Goal: Task Accomplishment & Management: Use online tool/utility

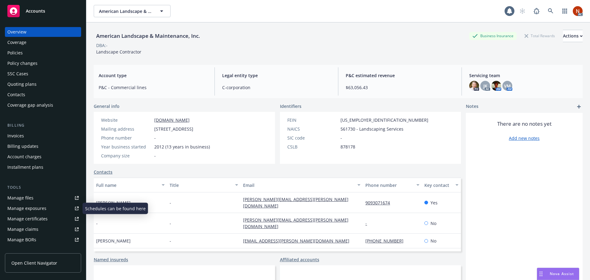
click at [30, 230] on div "Manage claims" at bounding box center [22, 229] width 31 height 10
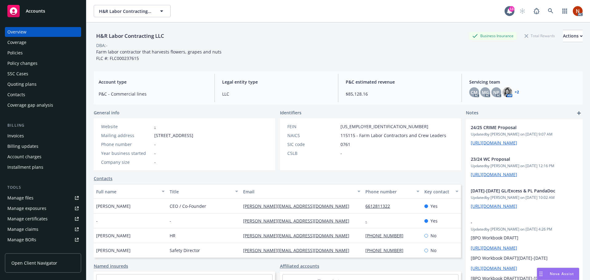
click at [24, 51] on div "Policies" at bounding box center [42, 53] width 71 height 10
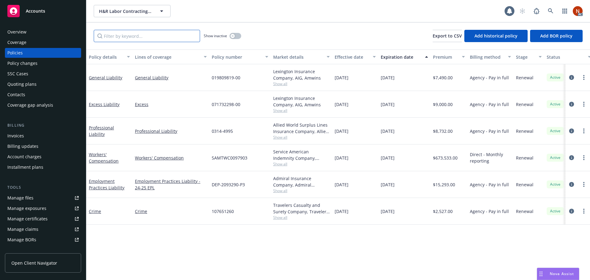
click at [138, 37] on input "Filter by keyword..." at bounding box center [147, 36] width 106 height 12
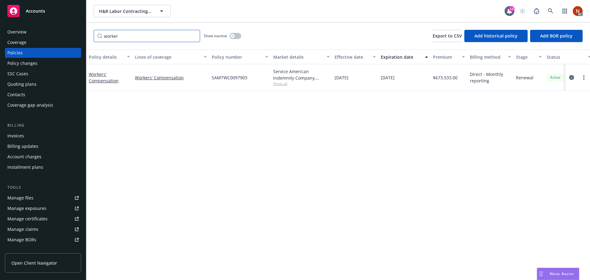
type input "worker"
click at [234, 34] on button "button" at bounding box center [236, 36] width 12 height 6
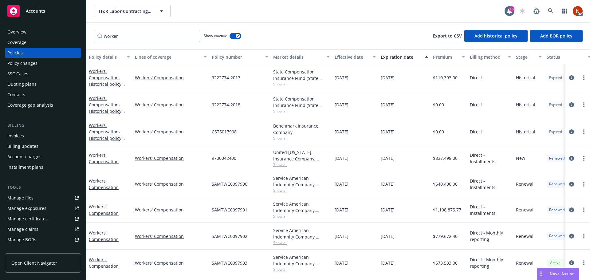
click at [341, 55] on div "Effective date" at bounding box center [352, 57] width 34 height 6
drag, startPoint x: 251, startPoint y: 235, endPoint x: 210, endPoint y: 238, distance: 41.0
click at [210, 238] on div "SAMTWC0097902" at bounding box center [239, 236] width 61 height 27
copy span "SAMTWC0097902"
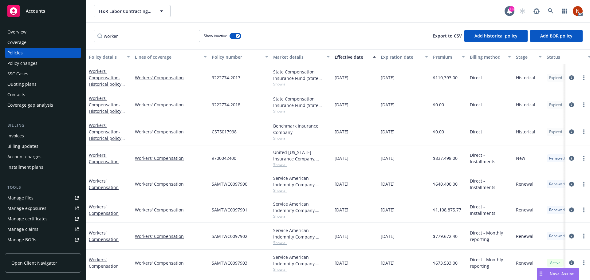
scroll to position [0, 0]
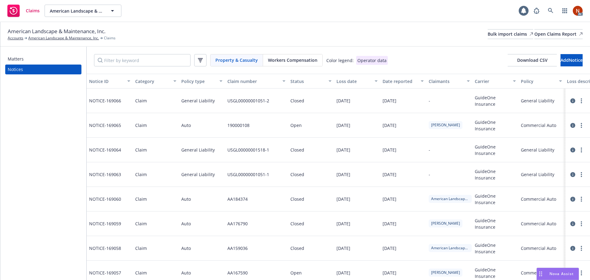
click at [291, 63] on div "Workers Compensation" at bounding box center [292, 60] width 59 height 12
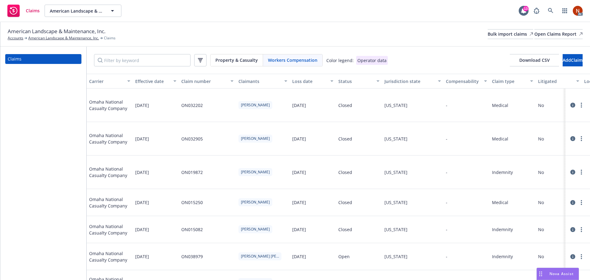
click at [568, 103] on div at bounding box center [578, 104] width 20 height 7
click at [570, 103] on icon at bounding box center [572, 105] width 5 height 5
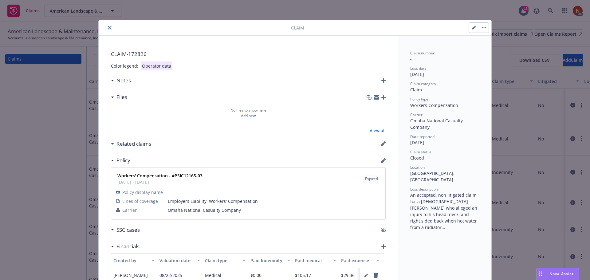
click at [106, 29] on button "close" at bounding box center [109, 27] width 7 height 7
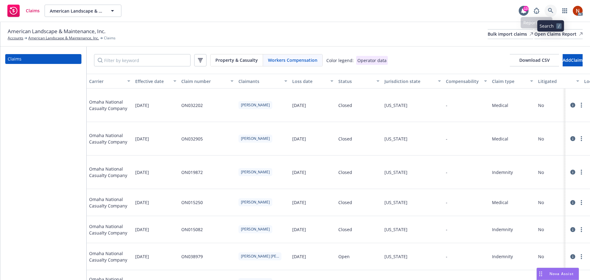
click at [550, 6] on link at bounding box center [551, 11] width 12 height 12
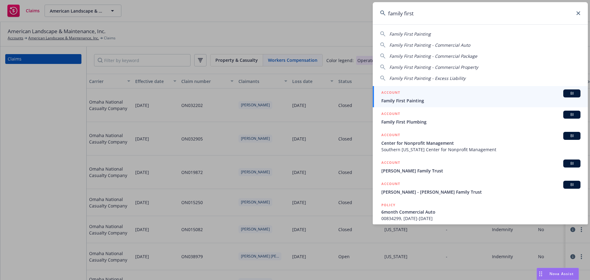
type input "family first"
click at [430, 93] on div "ACCOUNT BI" at bounding box center [480, 93] width 199 height 8
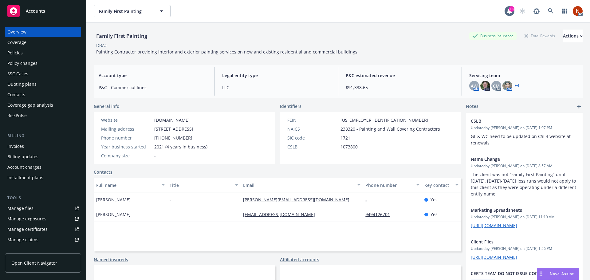
click at [28, 206] on div "Manage files" at bounding box center [20, 208] width 26 height 10
click at [30, 240] on div "Manage claims" at bounding box center [22, 240] width 31 height 10
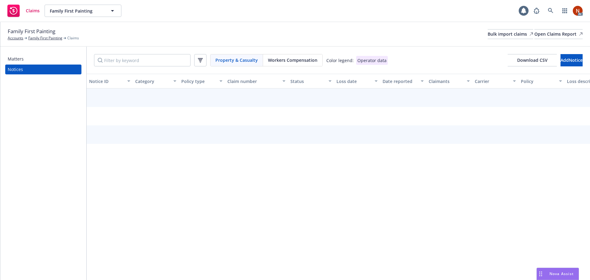
click at [283, 61] on span "Workers Compensation" at bounding box center [292, 60] width 49 height 6
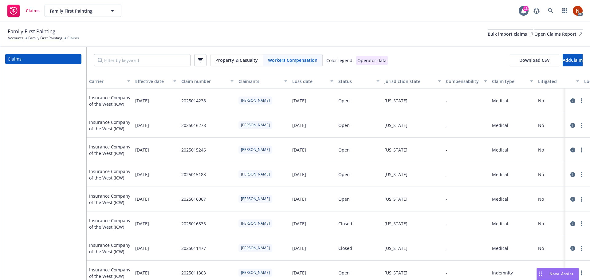
click at [197, 62] on button "button" at bounding box center [200, 60] width 12 height 12
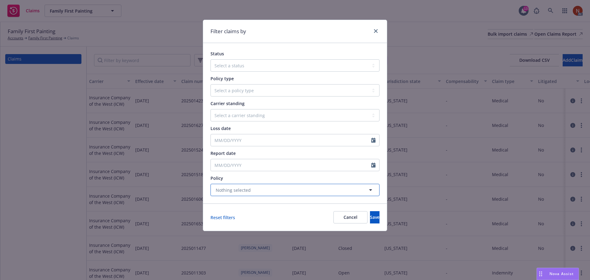
click at [236, 192] on span "Nothing selected" at bounding box center [233, 190] width 35 height 6
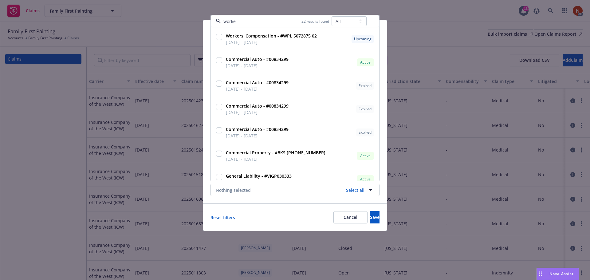
type input "worker"
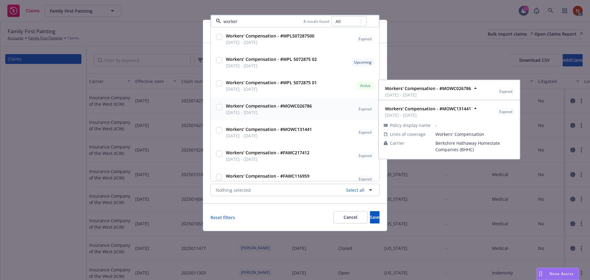
click at [225, 110] on div "Workers' Compensation - #MOWC026786 08/27/2019 - 08/27/2020" at bounding box center [268, 109] width 87 height 13
checkbox input "true"
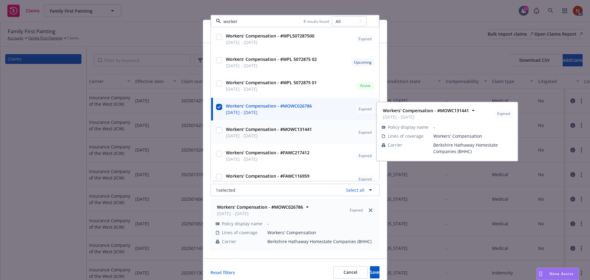
click at [233, 137] on span "08/27/2020 - 08/27/2021" at bounding box center [269, 135] width 86 height 6
checkbox input "true"
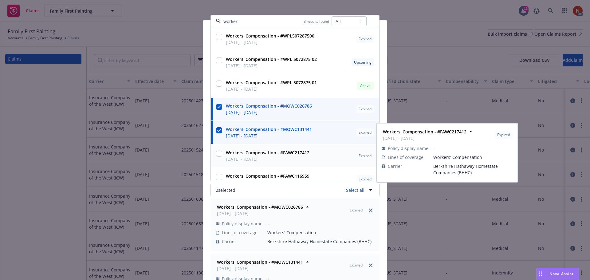
click at [233, 160] on span "08/27/2021 - 08/27/2022" at bounding box center [268, 159] width 84 height 6
checkbox input "true"
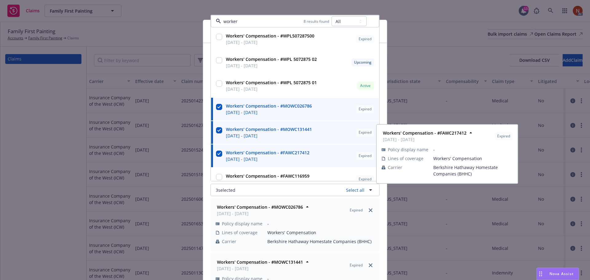
scroll to position [31, 0]
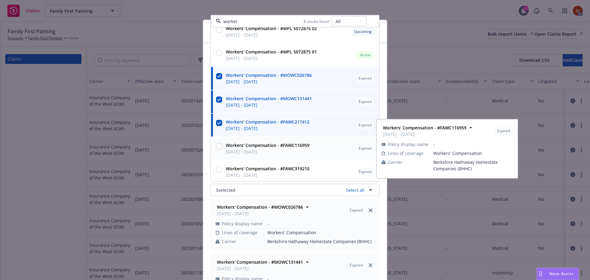
click at [236, 155] on span "03/22/2021 - 08/27/2021" at bounding box center [268, 151] width 84 height 6
click at [236, 147] on strong "Workers' Compensation - #FAWC116959" at bounding box center [268, 145] width 84 height 6
click at [236, 149] on span "03/22/2021 - 08/27/2021" at bounding box center [268, 151] width 84 height 6
checkbox input "true"
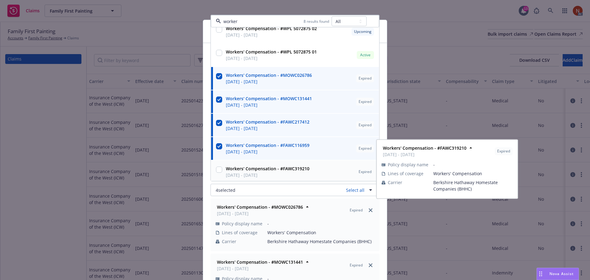
click at [237, 171] on strong "Workers' Compensation - #FAWC319210" at bounding box center [268, 169] width 84 height 6
checkbox input "true"
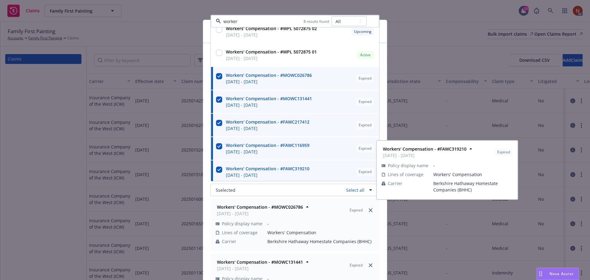
scroll to position [33, 0]
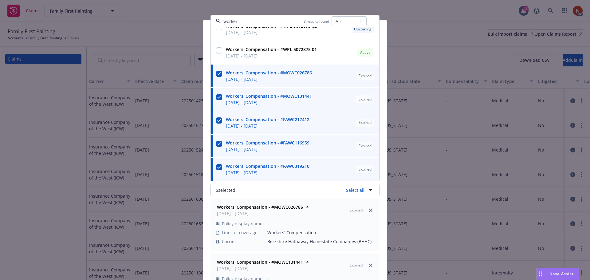
type input "worker"
click at [383, 266] on div "Status Select a status Closed Open Policy type Select a policy type Auto Auto p…" at bounding box center [295, 169] width 184 height 253
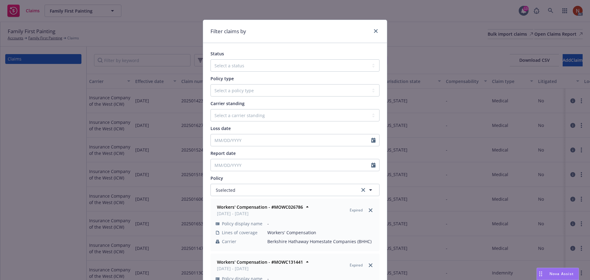
scroll to position [63, 0]
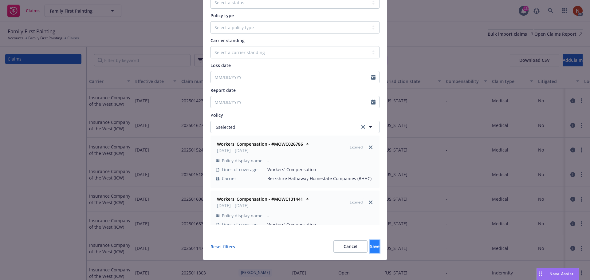
click at [370, 248] on span "Save" at bounding box center [375, 246] width 10 height 6
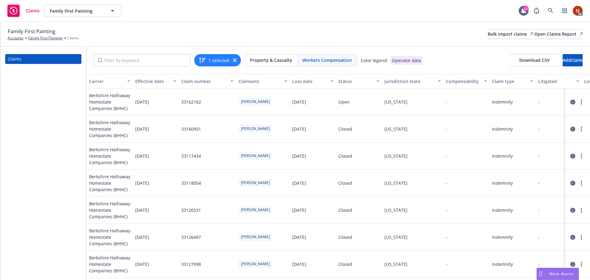
click at [570, 103] on icon at bounding box center [572, 102] width 5 height 5
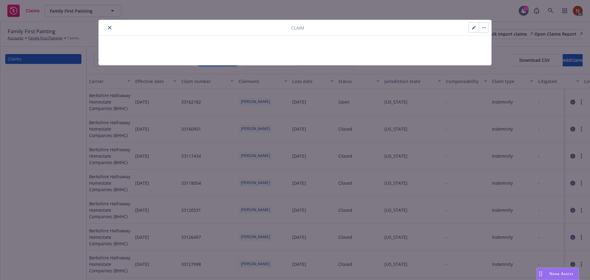
click at [108, 27] on icon "close" at bounding box center [110, 28] width 4 height 4
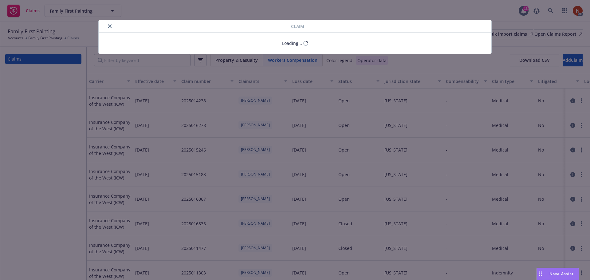
click at [109, 24] on icon "close" at bounding box center [110, 26] width 4 height 4
click at [110, 28] on button "close" at bounding box center [109, 25] width 7 height 7
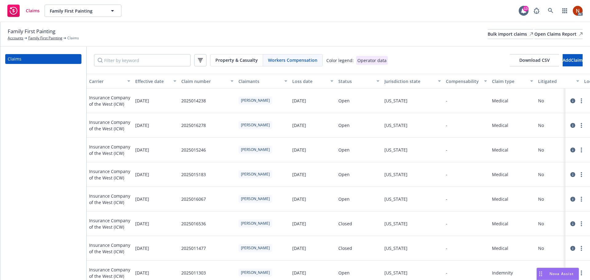
click at [110, 26] on div "Family First Painting Accounts Family First Painting Claims Bulk import claims …" at bounding box center [295, 34] width 590 height 25
click at [199, 60] on icon "button" at bounding box center [201, 59] width 4 height 1
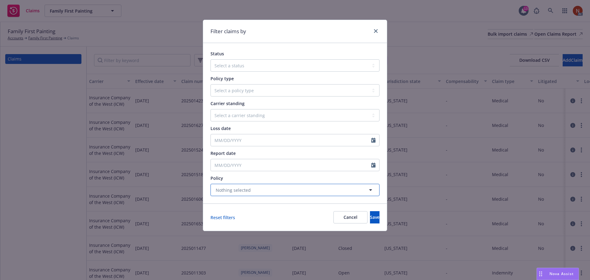
click at [264, 192] on button "Nothing selected" at bounding box center [295, 190] width 169 height 12
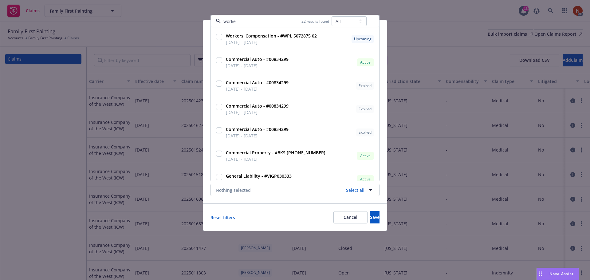
type input "worker"
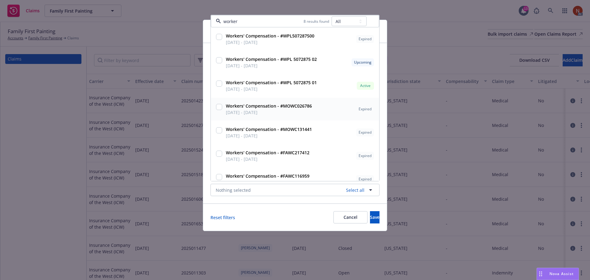
click at [223, 112] on div at bounding box center [219, 108] width 9 height 15
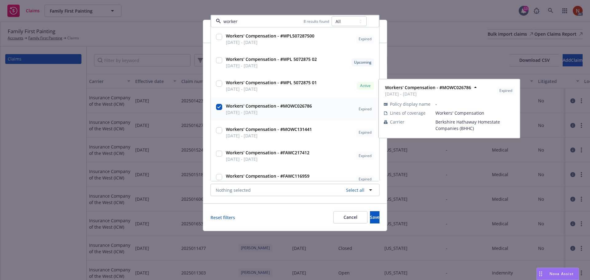
checkbox input "true"
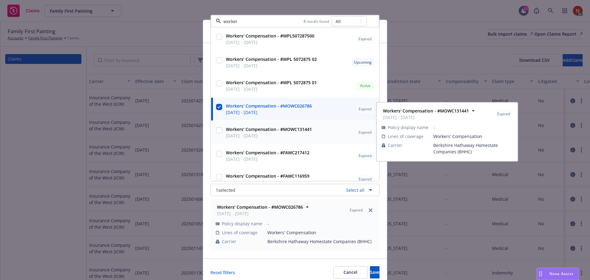
click at [227, 130] on strong "Workers' Compensation - #MOWC131441" at bounding box center [269, 129] width 86 height 6
checkbox input "true"
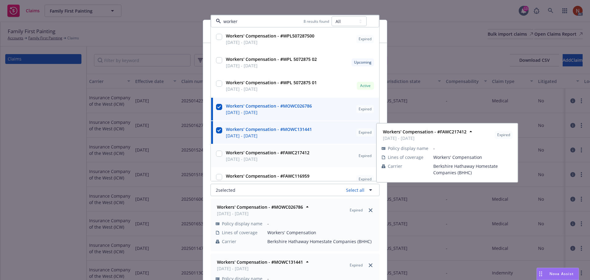
click at [232, 159] on span "08/27/2021 - 08/27/2022" at bounding box center [268, 159] width 84 height 6
checkbox input "true"
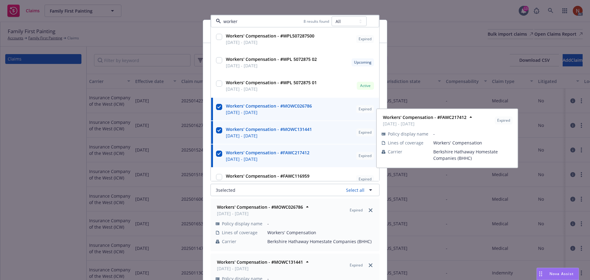
scroll to position [33, 0]
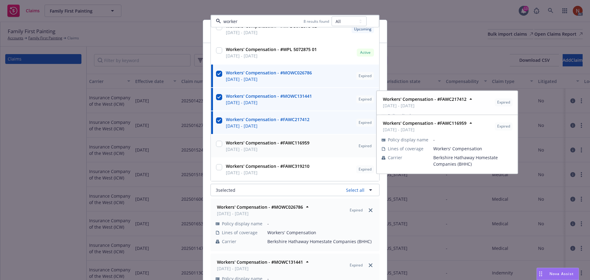
click at [238, 143] on strong "Workers' Compensation - #FAWC116959" at bounding box center [268, 143] width 84 height 6
checkbox input "true"
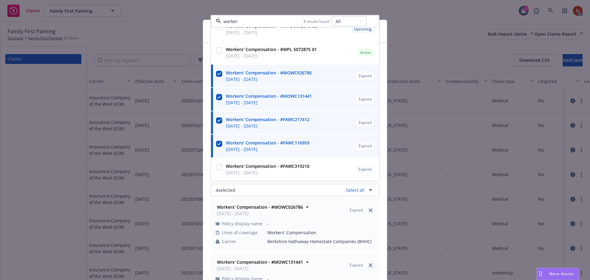
click at [242, 166] on strong "Workers' Compensation - #FAWC319210" at bounding box center [268, 166] width 84 height 6
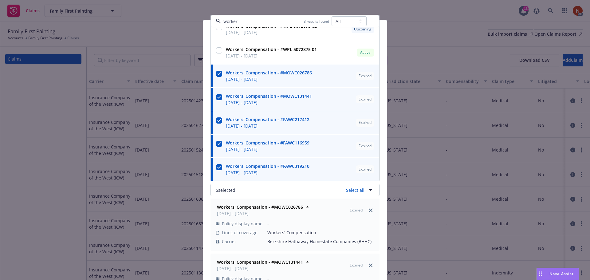
checkbox input "true"
type input "worker"
click at [384, 224] on div "Status Select a status Closed Open Policy type Select a policy type Auto Auto p…" at bounding box center [295, 169] width 184 height 253
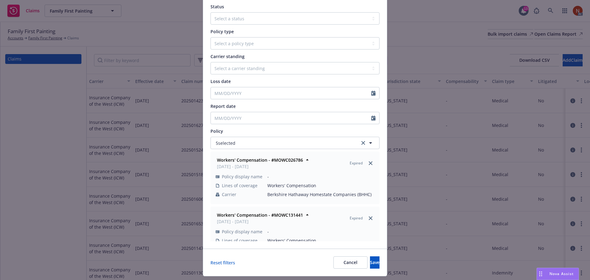
scroll to position [63, 0]
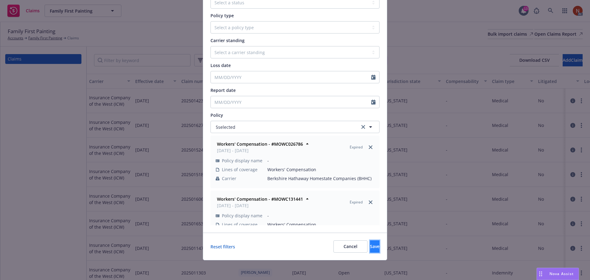
click at [370, 251] on button "Save" at bounding box center [375, 246] width 10 height 12
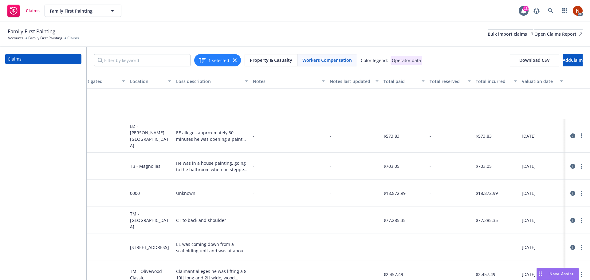
scroll to position [895, 459]
